Goal: Transaction & Acquisition: Purchase product/service

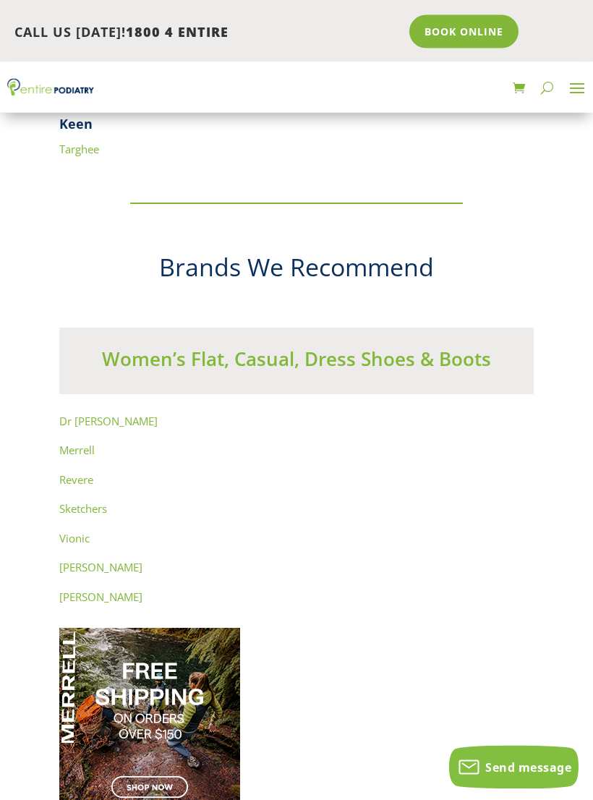
scroll to position [10624, 0]
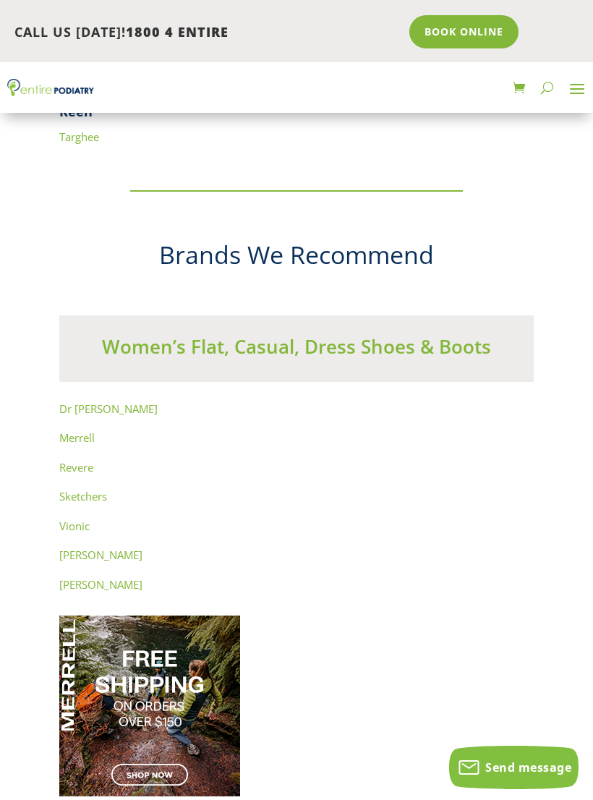
click at [68, 460] on link "Revere" at bounding box center [76, 467] width 34 height 14
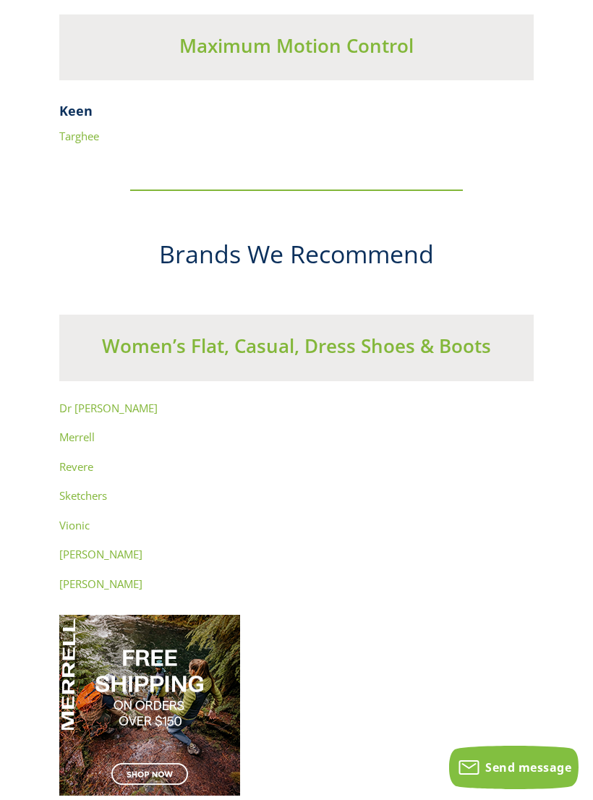
scroll to position [10646, 0]
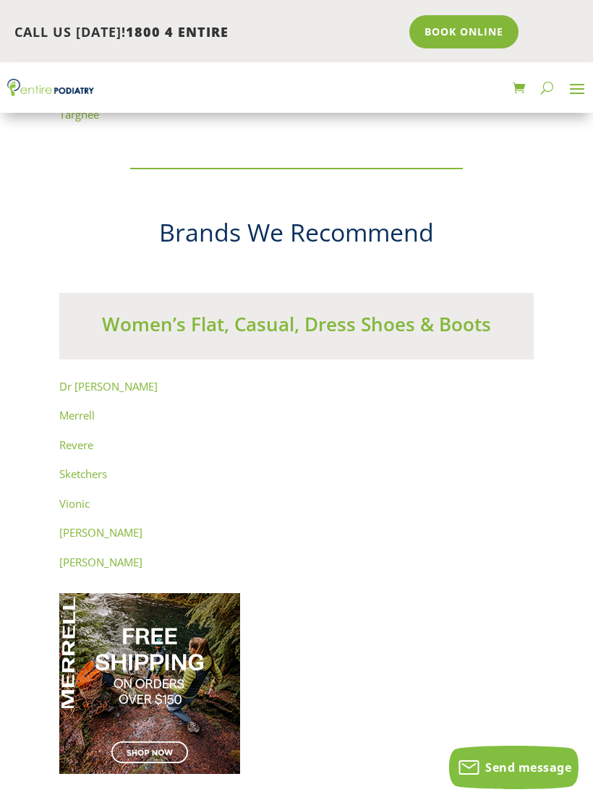
click at [86, 525] on link "[PERSON_NAME]" at bounding box center [100, 532] width 83 height 14
click at [73, 496] on link "Vionic" at bounding box center [74, 503] width 30 height 14
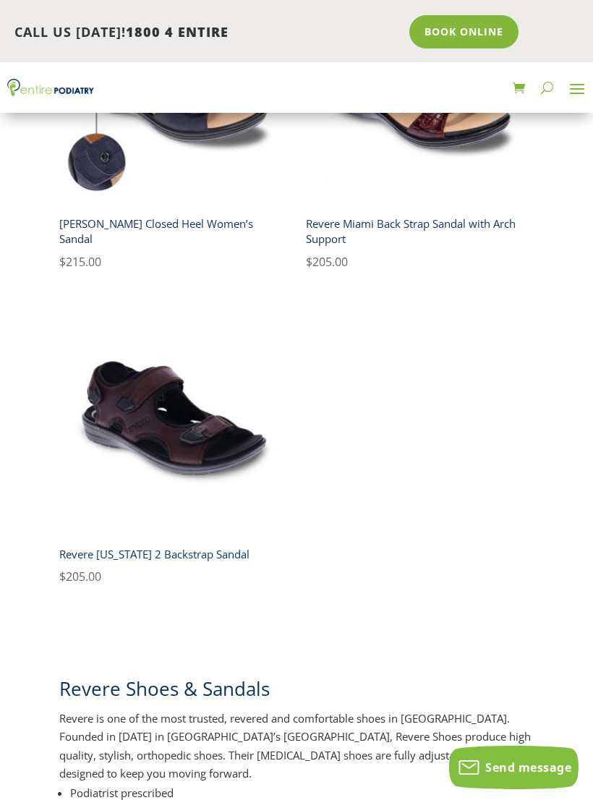
scroll to position [538, 0]
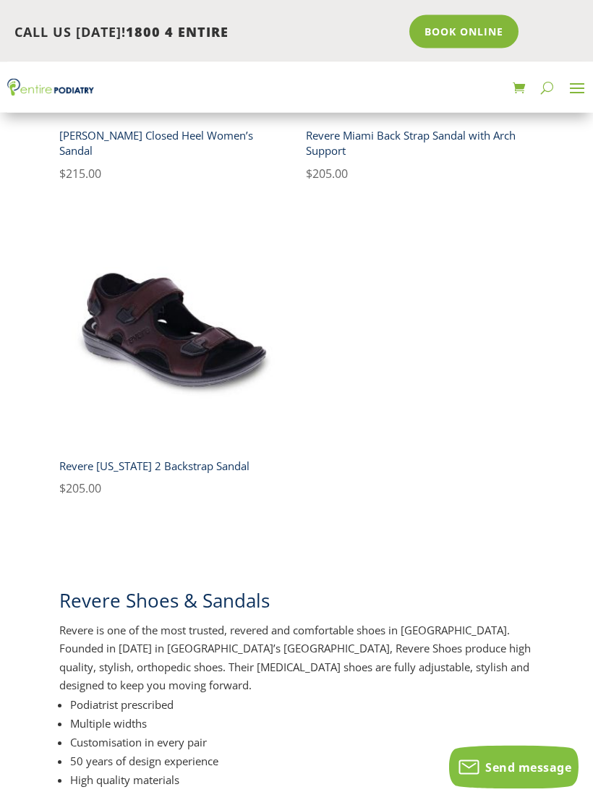
click at [125, 319] on img at bounding box center [173, 333] width 228 height 228
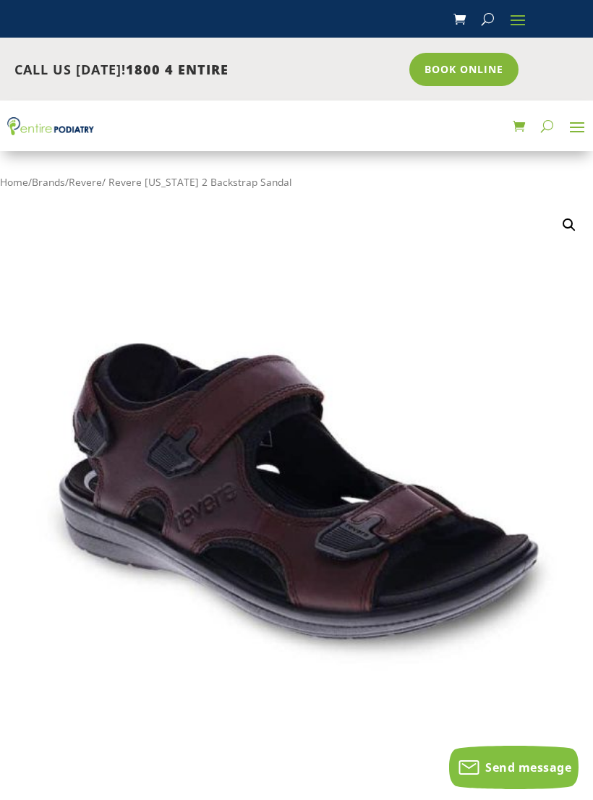
click at [571, 138] on span at bounding box center [576, 126] width 23 height 23
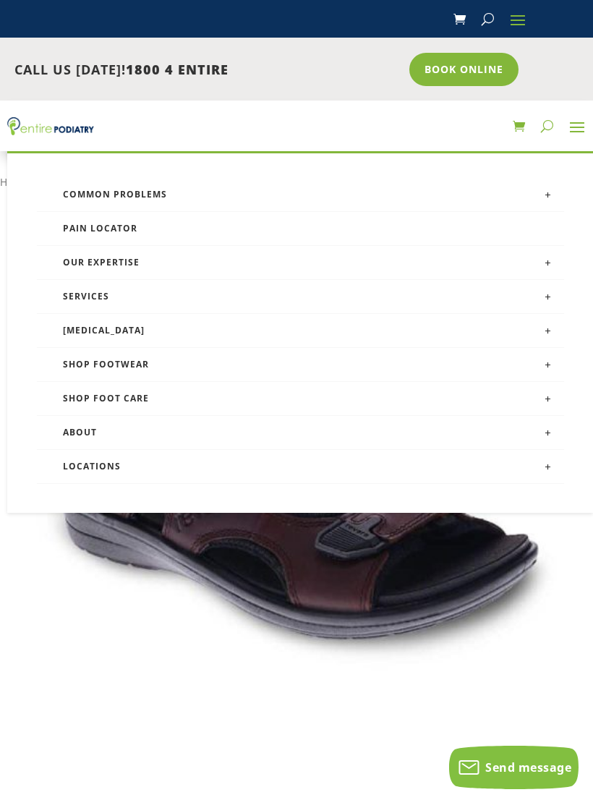
scroll to position [5, 0]
click at [81, 370] on link "Shop Footwear" at bounding box center [300, 365] width 527 height 34
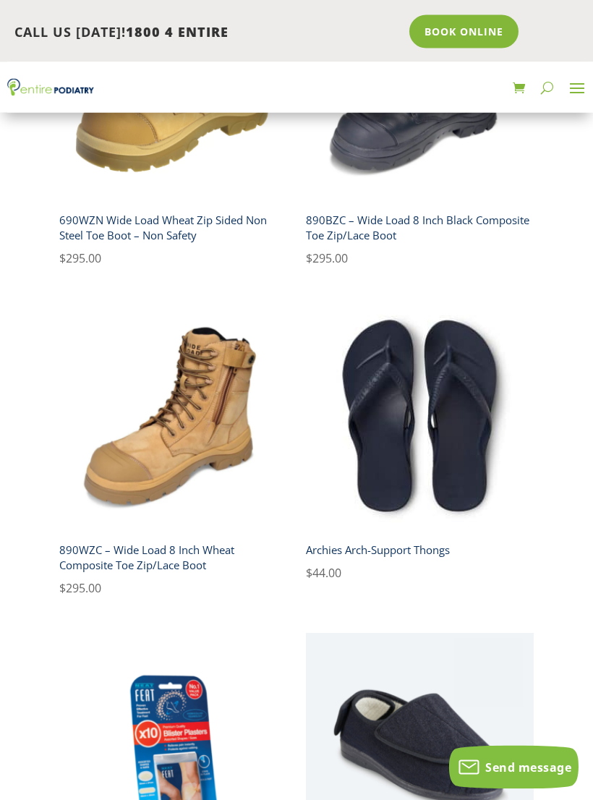
scroll to position [1521, 0]
